Goal: Submit feedback/report problem

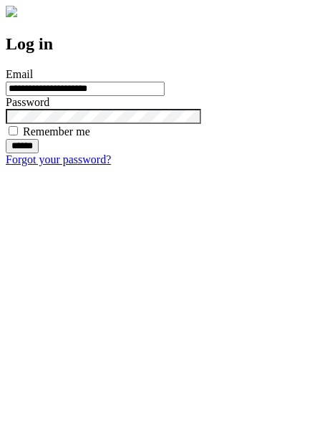
click at [39, 153] on input "******" at bounding box center [22, 146] width 33 height 14
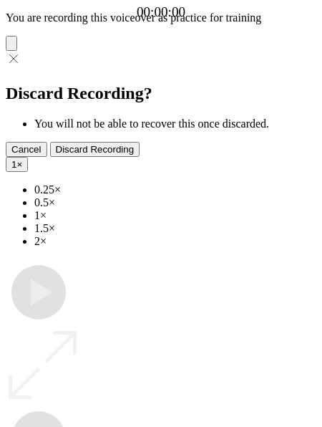
type input "**********"
